Goal: Communication & Community: Participate in discussion

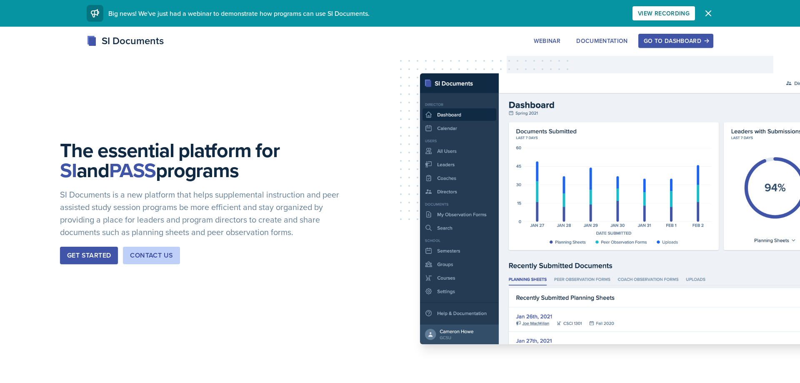
click at [678, 41] on div "Go to Dashboard" at bounding box center [675, 40] width 64 height 7
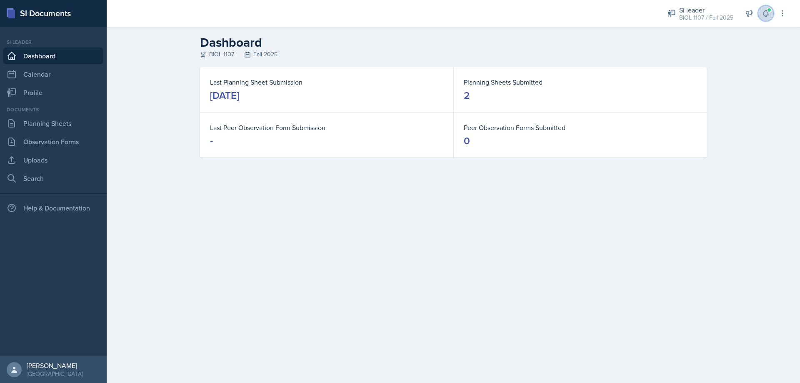
click at [759, 16] on button at bounding box center [765, 13] width 15 height 15
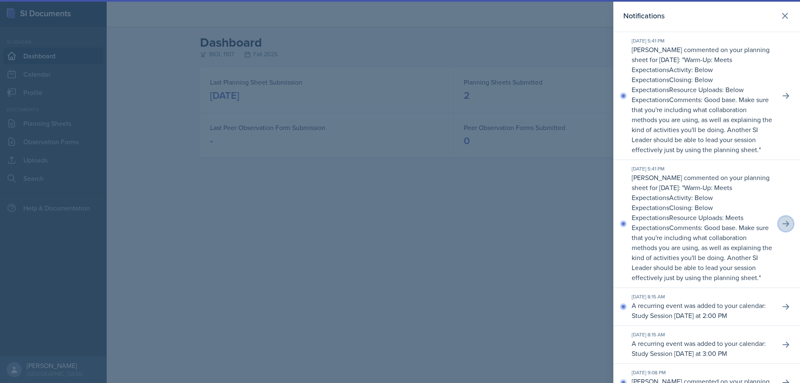
click at [782, 219] on button at bounding box center [785, 223] width 15 height 15
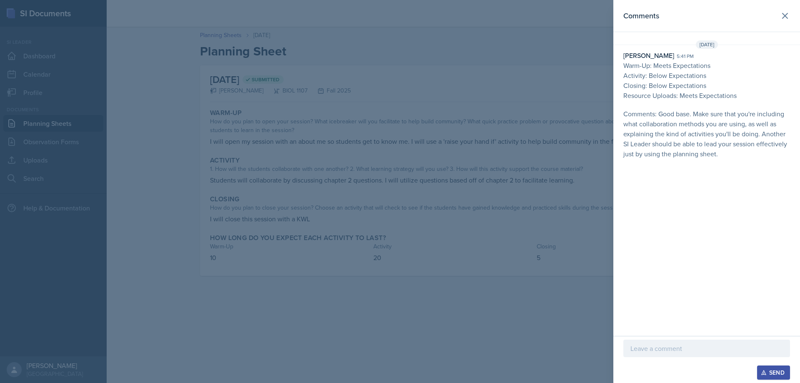
click at [685, 356] on div at bounding box center [706, 347] width 167 height 17
click at [768, 373] on div "Send" at bounding box center [773, 372] width 22 height 7
click at [785, 16] on icon at bounding box center [784, 15] width 5 height 5
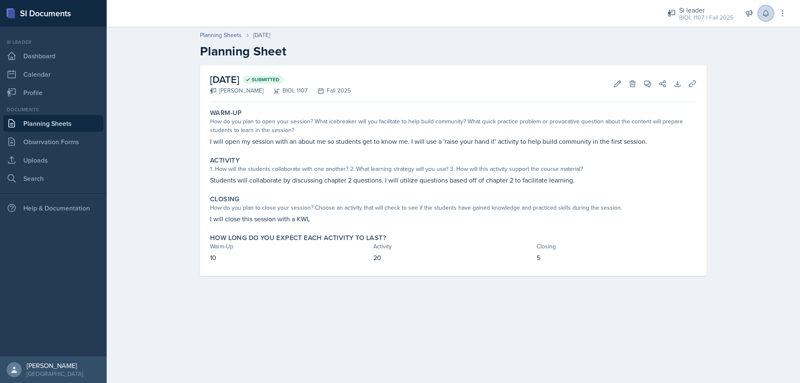
click at [764, 14] on icon at bounding box center [765, 13] width 8 height 8
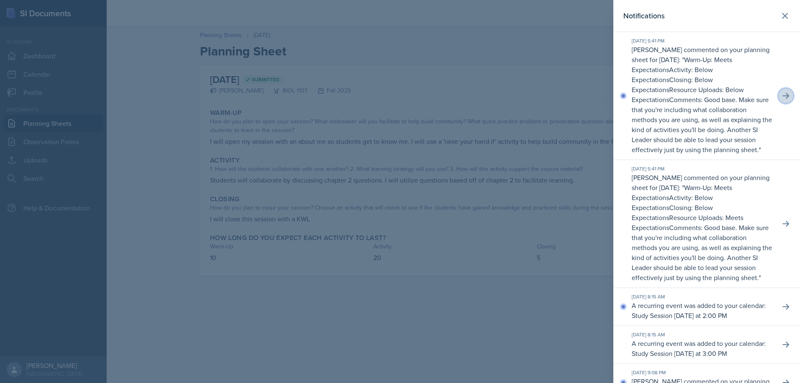
click at [788, 96] on icon at bounding box center [785, 96] width 7 height 6
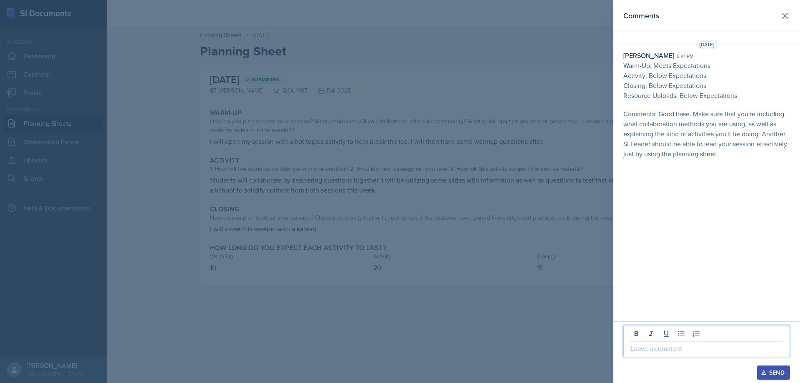
click at [661, 351] on p at bounding box center [706, 348] width 152 height 10
click at [769, 374] on div "Send" at bounding box center [773, 372] width 22 height 7
click at [503, 108] on div at bounding box center [400, 191] width 800 height 383
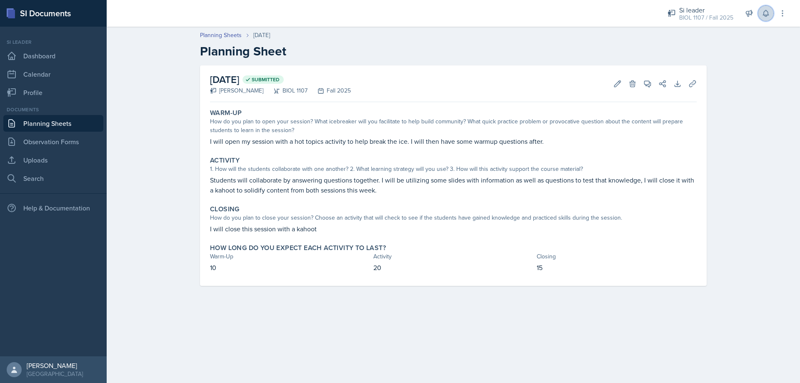
click at [763, 12] on icon at bounding box center [765, 13] width 8 height 8
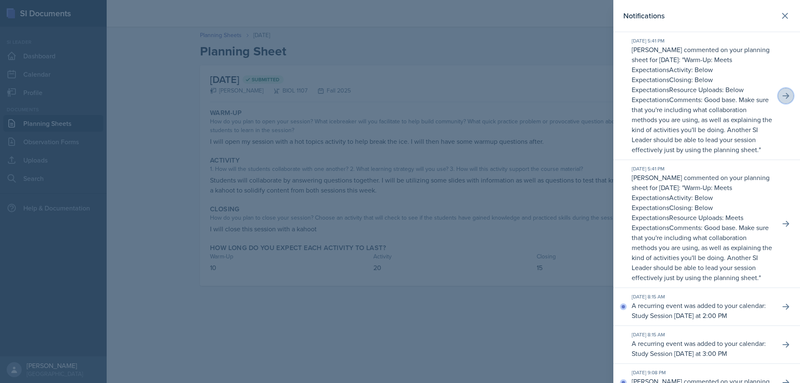
click at [784, 96] on icon at bounding box center [785, 96] width 7 height 6
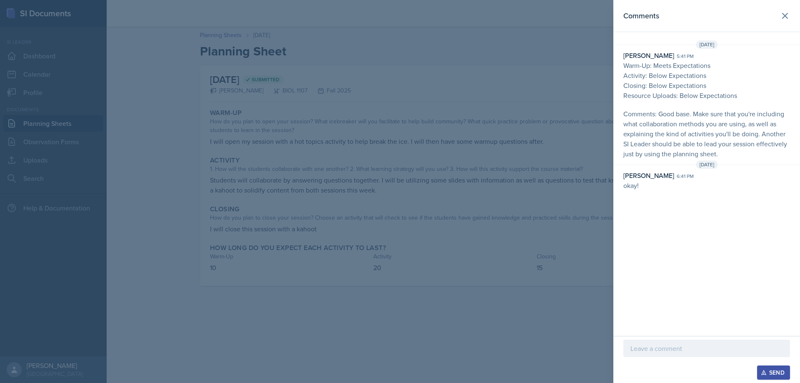
click at [565, 217] on div at bounding box center [400, 191] width 800 height 383
